Goal: Task Accomplishment & Management: Use online tool/utility

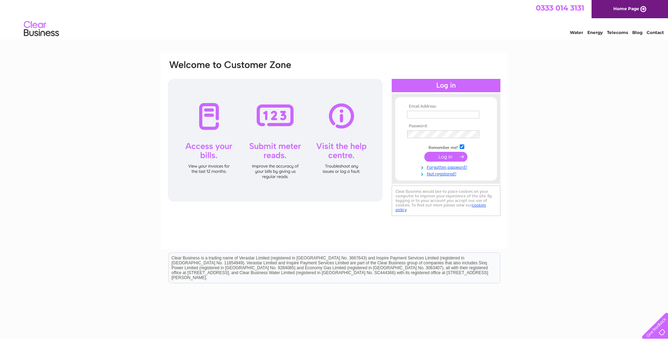
type input "[EMAIL_ADDRESS][DOMAIN_NAME]"
click at [438, 156] on input "submit" at bounding box center [445, 157] width 43 height 10
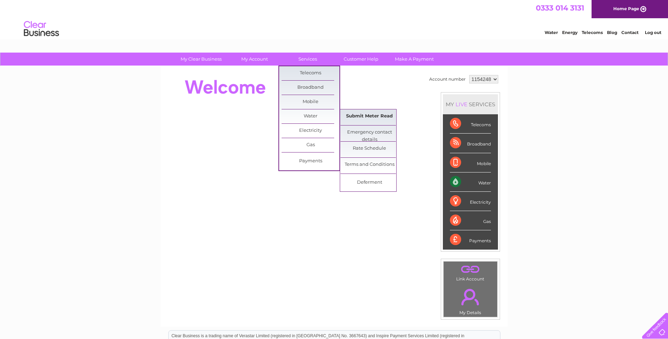
click at [359, 116] on link "Submit Meter Read" at bounding box center [369, 116] width 58 height 14
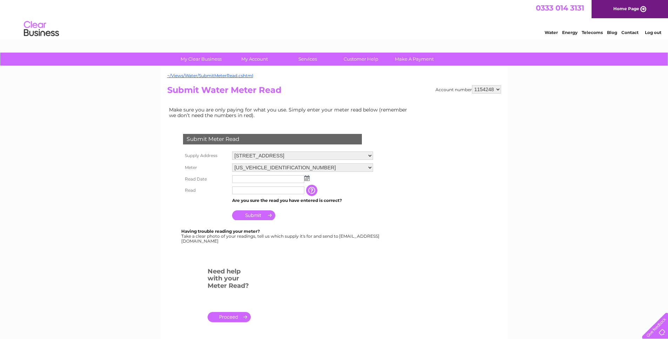
click at [308, 180] on img at bounding box center [306, 178] width 5 height 6
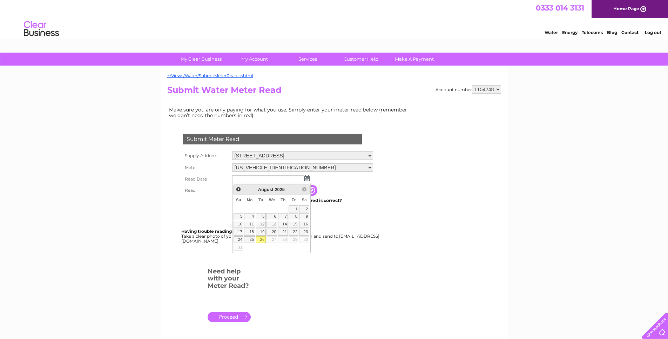
click at [262, 241] on link "26" at bounding box center [261, 239] width 10 height 7
type input "2025/08/26"
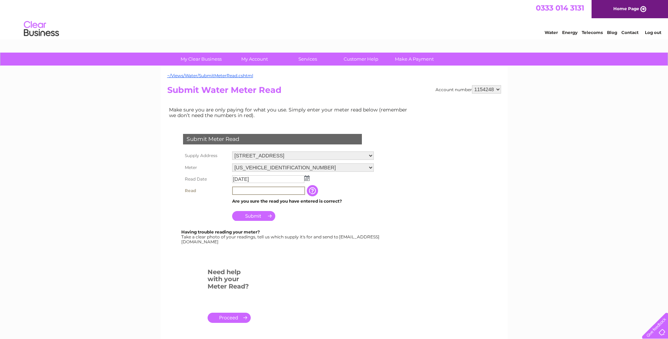
click at [257, 189] on input "text" at bounding box center [268, 191] width 73 height 8
type input "03370"
click at [312, 192] on input "button" at bounding box center [313, 190] width 13 height 11
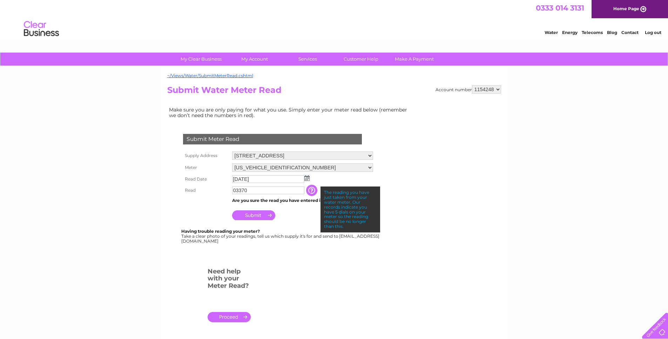
click at [312, 192] on input "button" at bounding box center [312, 190] width 13 height 11
click at [305, 274] on form "Submit Meter Read Supply Address Unit 5, 35 Burghmuir Road, Stirling, FK7 7PB M…" at bounding box center [289, 231] width 245 height 222
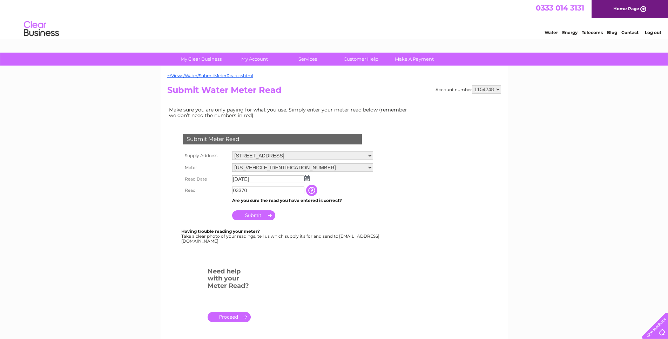
click at [248, 215] on input "Submit" at bounding box center [253, 215] width 43 height 10
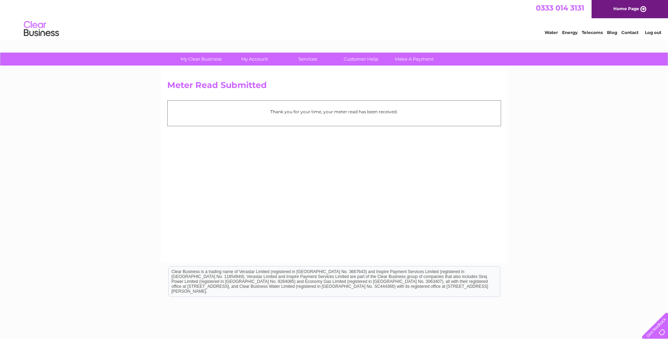
click at [657, 30] on link "Log out" at bounding box center [653, 32] width 16 height 5
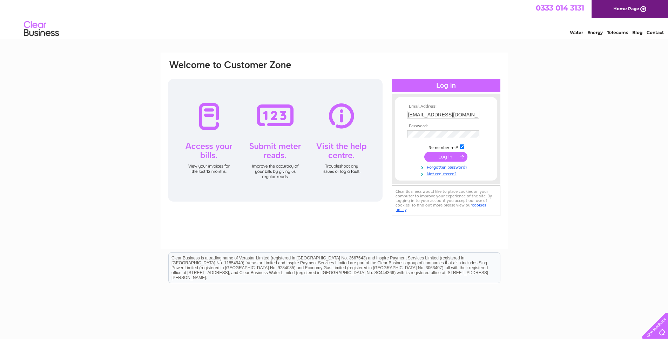
click at [464, 109] on td "pepesstirling@gmail.com" at bounding box center [445, 114] width 81 height 11
click at [468, 112] on input "pepesstirling@gmail.com" at bounding box center [443, 115] width 73 height 8
type input "pepesfalkirk@gmail.com"
click at [440, 158] on input "submit" at bounding box center [445, 157] width 43 height 10
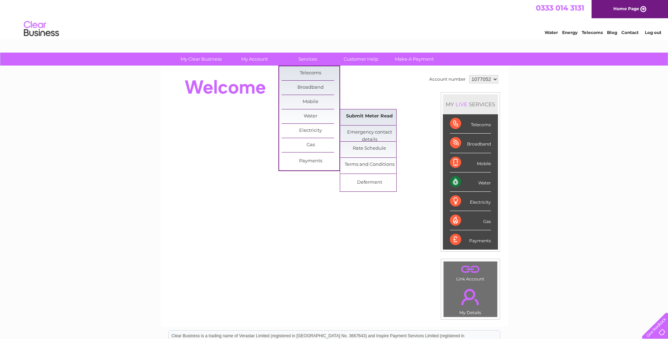
click at [374, 117] on link "Submit Meter Read" at bounding box center [369, 116] width 58 height 14
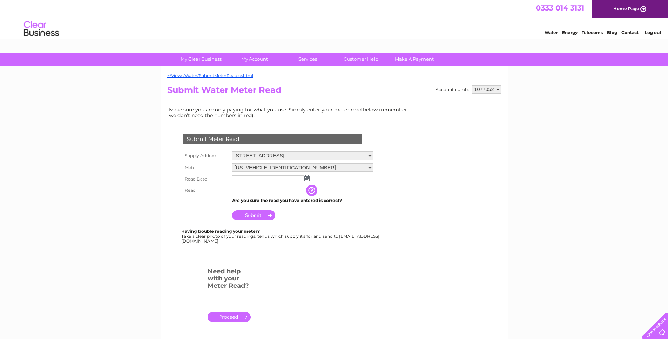
click at [308, 177] on img at bounding box center [306, 178] width 5 height 6
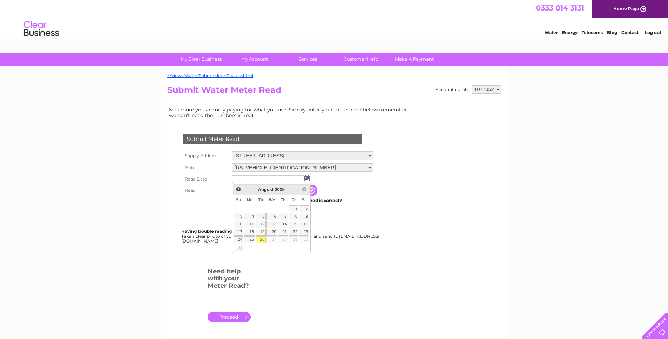
click at [261, 243] on link "26" at bounding box center [261, 239] width 10 height 7
type input "[DATE]"
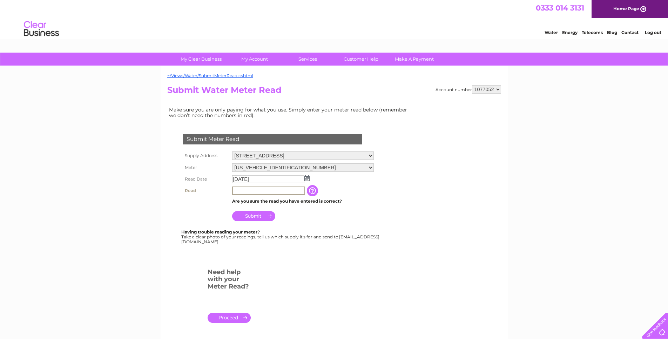
click at [256, 190] on input "text" at bounding box center [268, 191] width 73 height 8
type input "05220"
click at [261, 216] on input "Submit" at bounding box center [253, 215] width 43 height 10
